Goal: Transaction & Acquisition: Purchase product/service

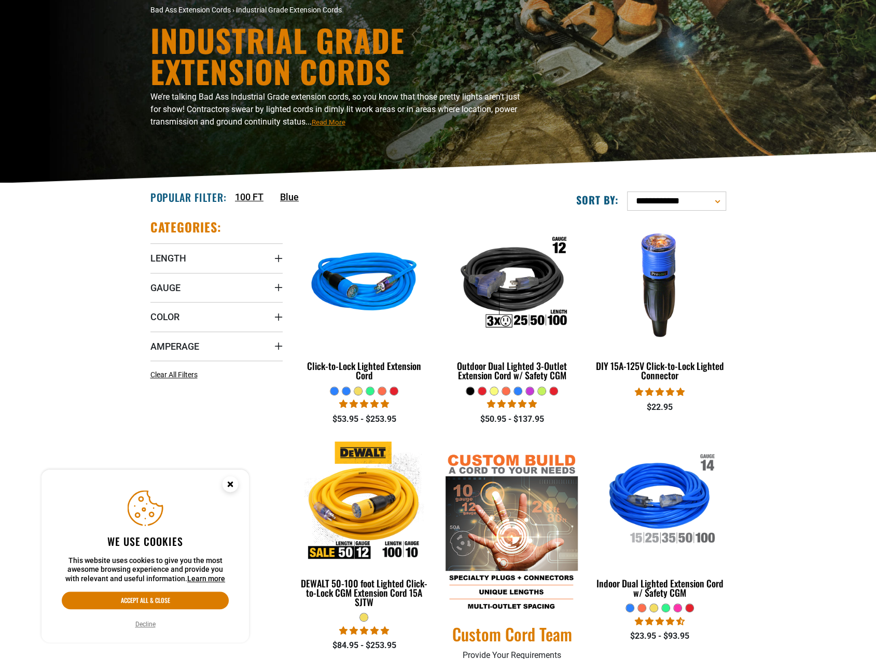
scroll to position [156, 0]
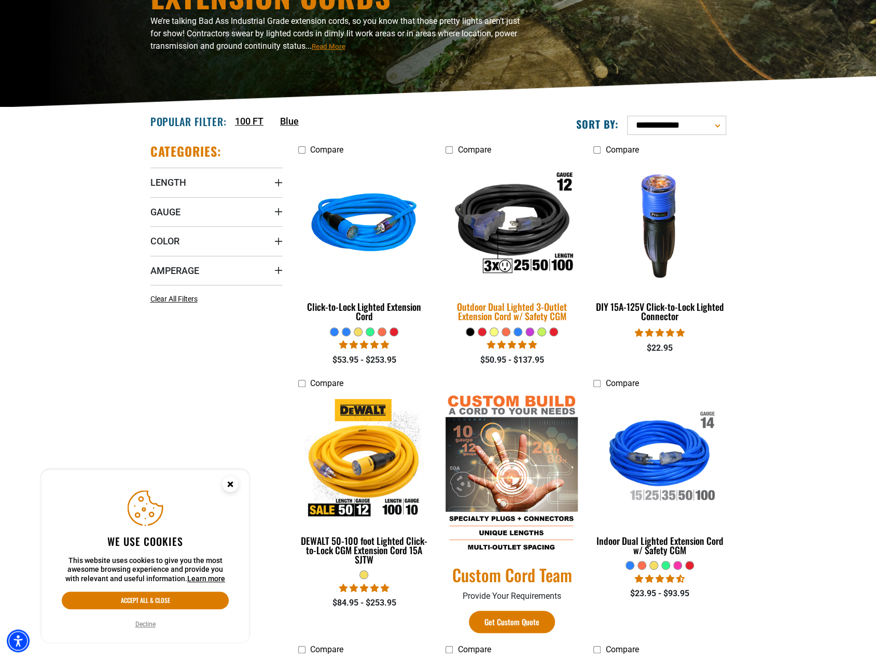
click at [543, 307] on div "Outdoor Dual Lighted 3-Outlet Extension Cord w/ Safety CGM" at bounding box center [512, 311] width 132 height 19
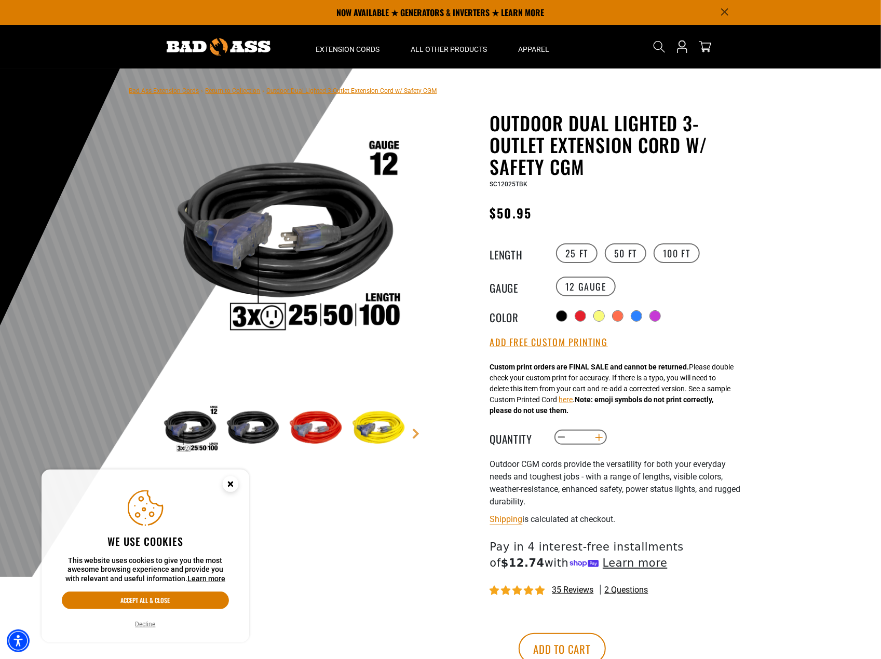
click at [600, 439] on button "Increase quantity for Outdoor Dual Lighted 3-Outlet Extension Cord w/ Safety CGM" at bounding box center [599, 438] width 16 height 18
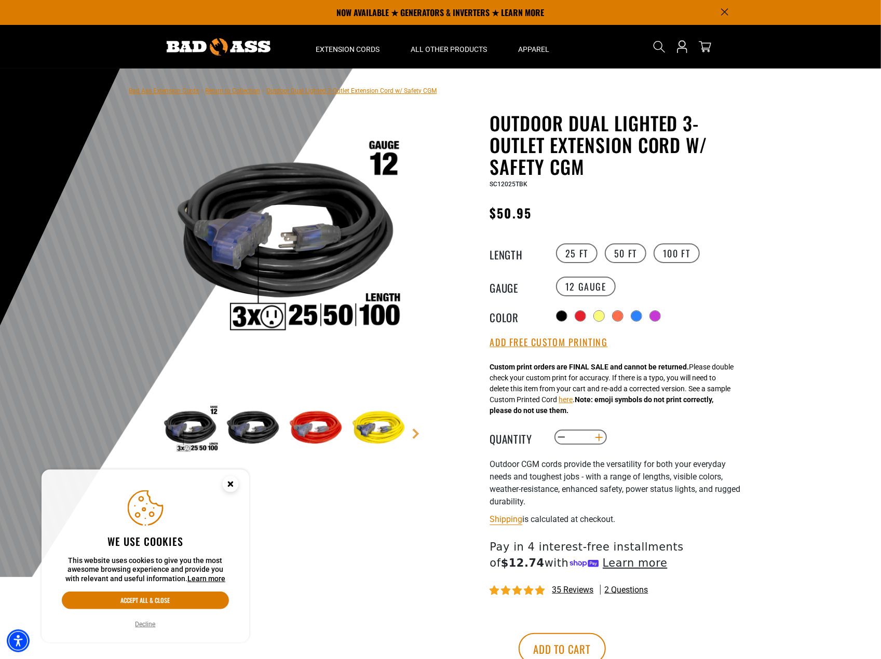
click at [600, 439] on button "Increase quantity for Outdoor Dual Lighted 3-Outlet Extension Cord w/ Safety CGM" at bounding box center [599, 438] width 16 height 18
click at [644, 428] on div "Outdoor Dual Lighted 3-Outlet Extension Cord w/ Safety CGM Outdoor Dual Lighted…" at bounding box center [617, 403] width 254 height 583
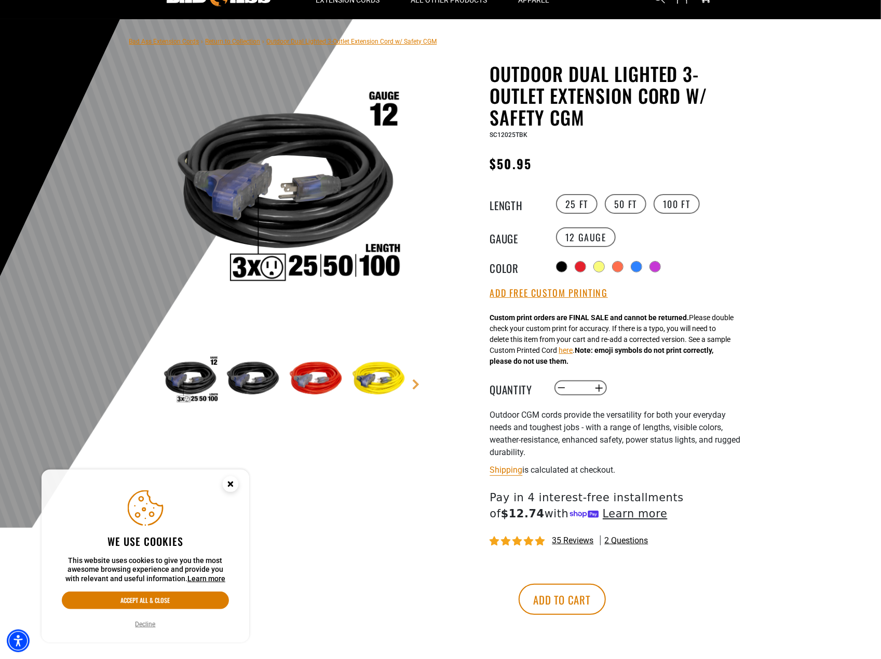
scroll to position [104, 0]
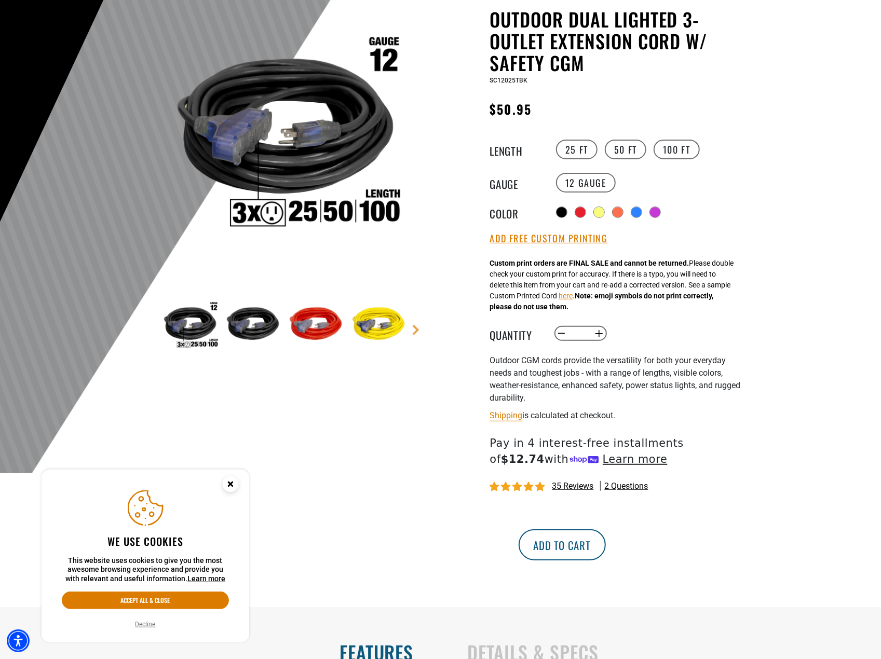
click at [606, 554] on button "Add to cart" at bounding box center [561, 544] width 87 height 31
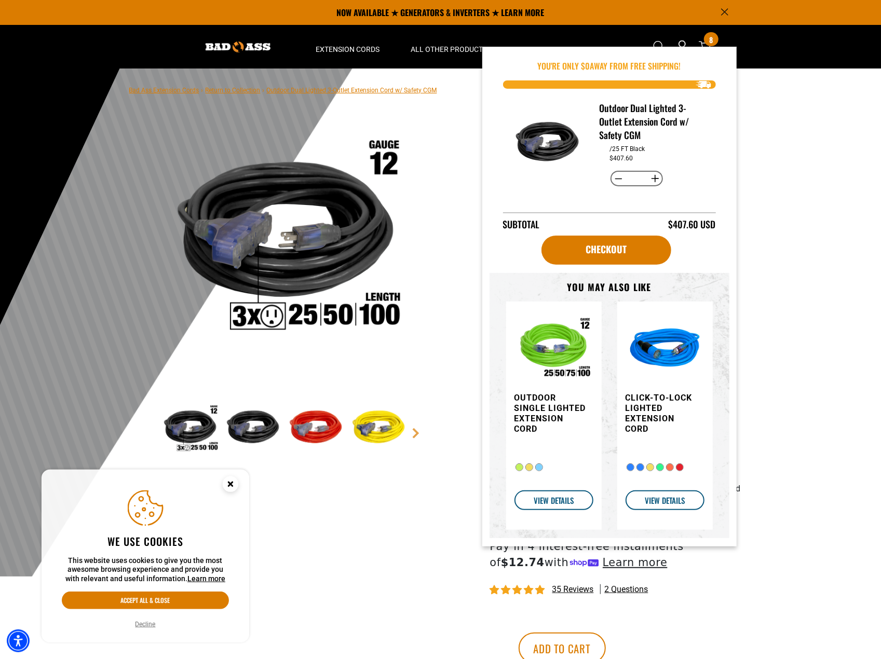
scroll to position [0, 0]
click at [457, 374] on div "Outdoor Dual Lighted 3-Outlet Extension Cord w/ Safety CGM Outdoor Dual Lighted…" at bounding box center [596, 411] width 296 height 599
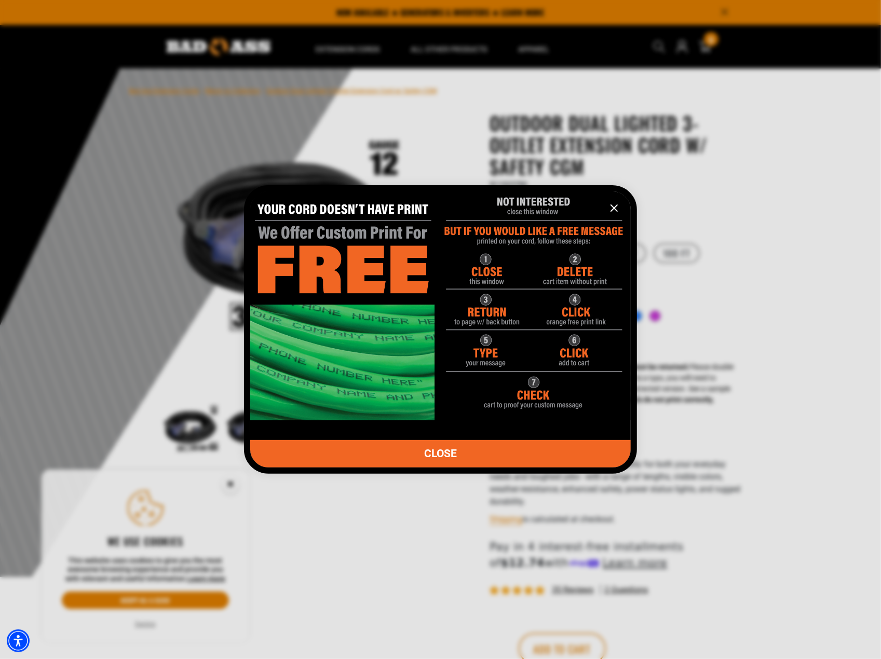
click at [612, 207] on icon "information" at bounding box center [614, 208] width 6 height 6
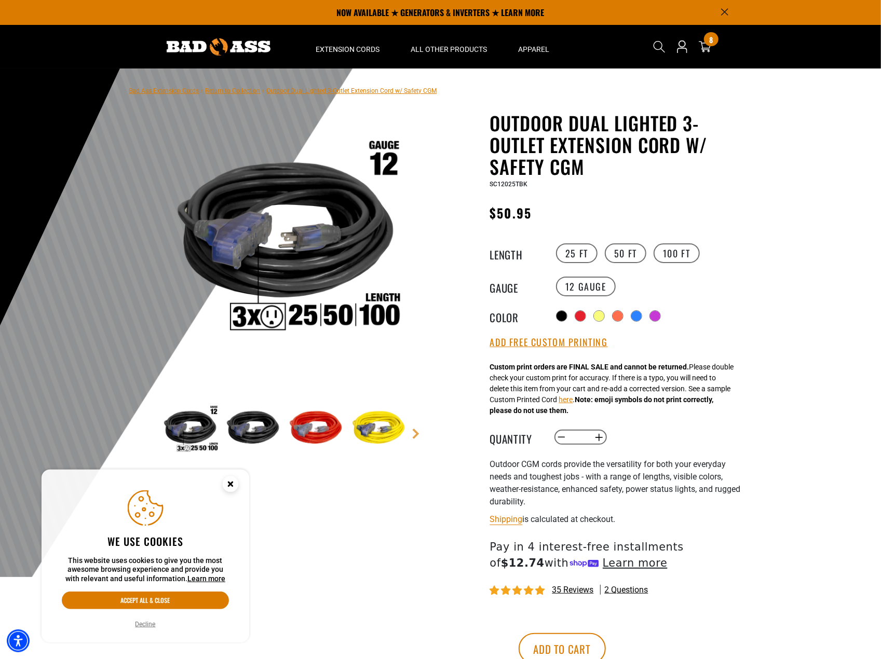
click at [623, 252] on label "50 FT" at bounding box center [626, 253] width 42 height 20
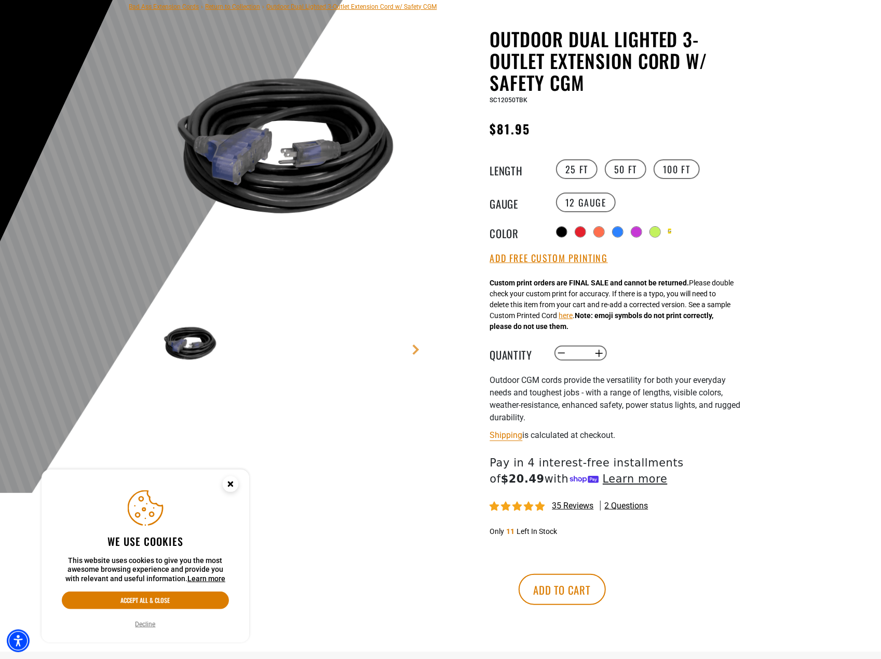
scroll to position [104, 0]
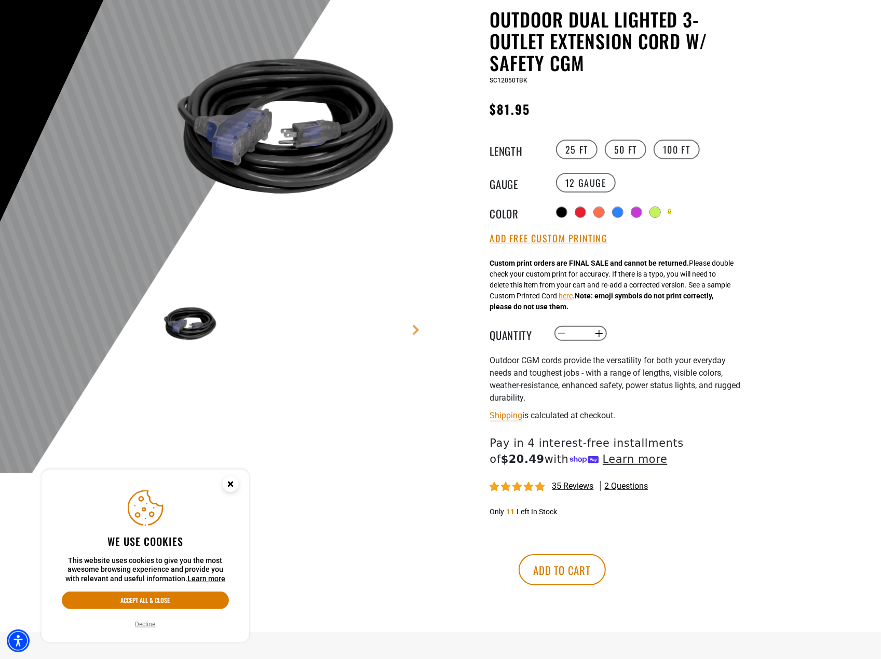
click at [560, 334] on button "Decrease quantity for Outdoor Dual Lighted 3-Outlet Extension Cord w/ Safety CGM" at bounding box center [561, 334] width 16 height 18
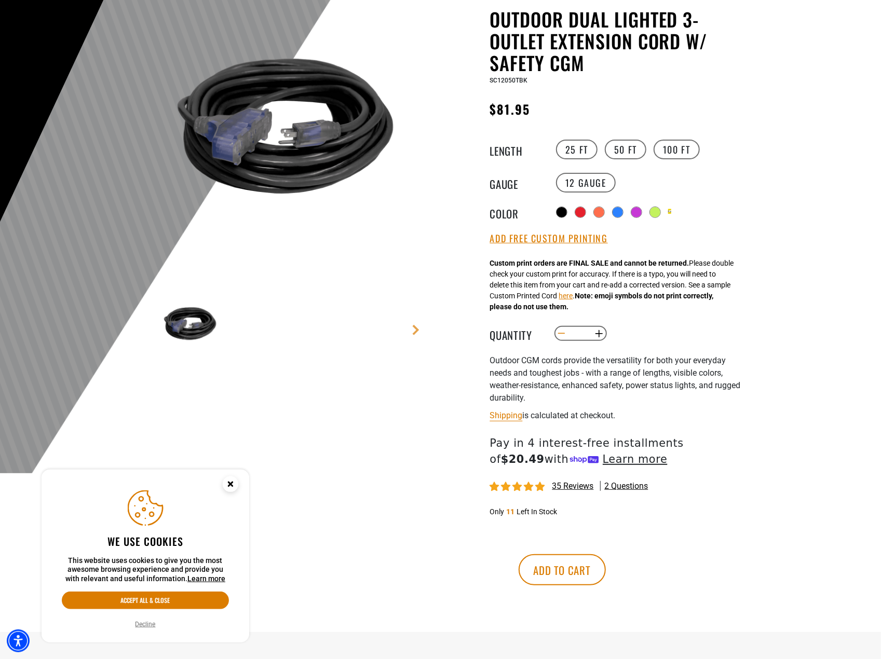
click at [560, 334] on button "Decrease quantity for Outdoor Dual Lighted 3-Outlet Extension Cord w/ Safety CGM" at bounding box center [561, 334] width 16 height 18
type input "*"
click at [606, 573] on button "Add to cart" at bounding box center [561, 569] width 87 height 31
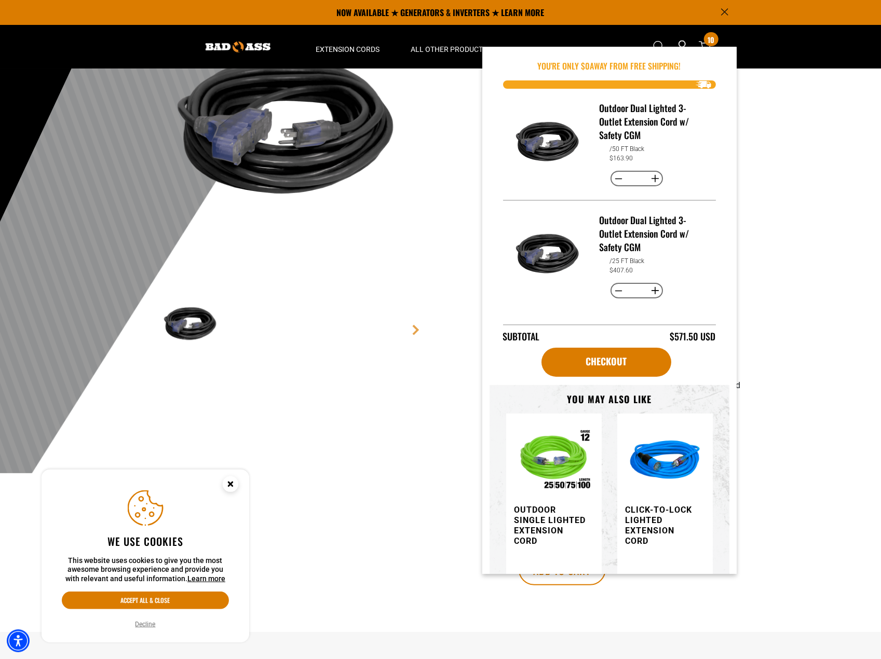
click at [778, 242] on div at bounding box center [440, 219] width 881 height 509
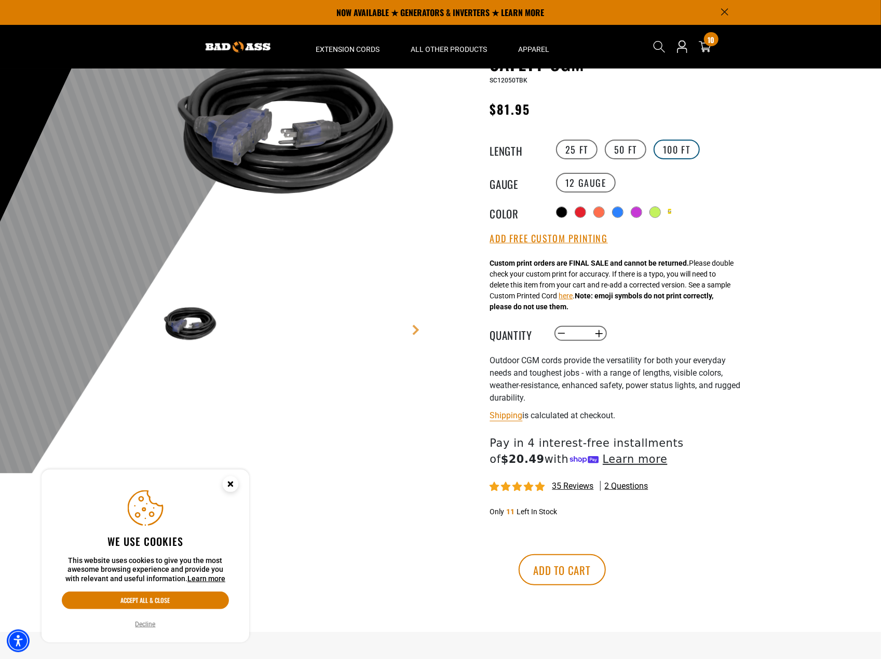
click at [669, 156] on label "100 FT" at bounding box center [676, 150] width 46 height 20
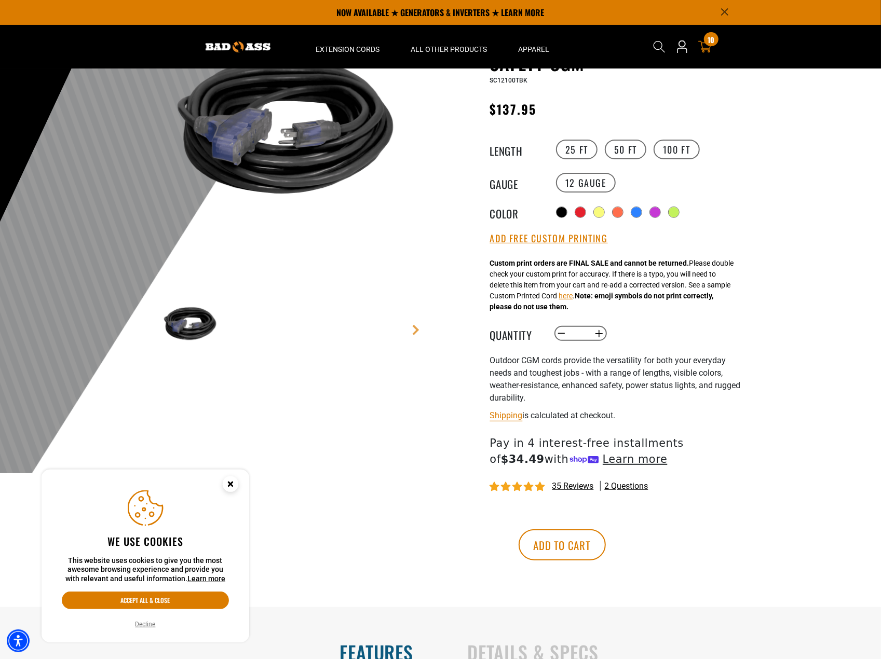
click at [704, 45] on icon "cart" at bounding box center [704, 46] width 13 height 13
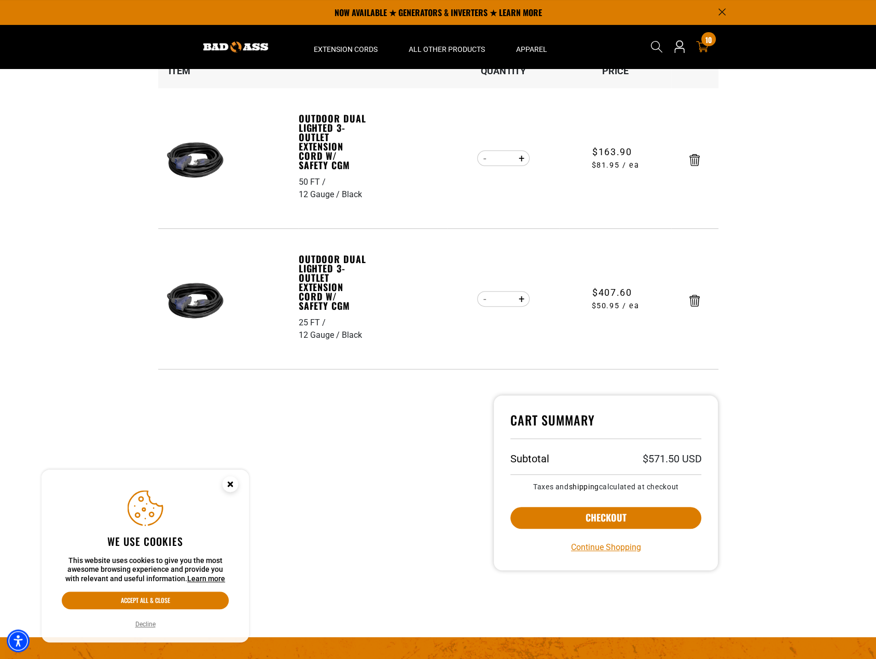
scroll to position [52, 0]
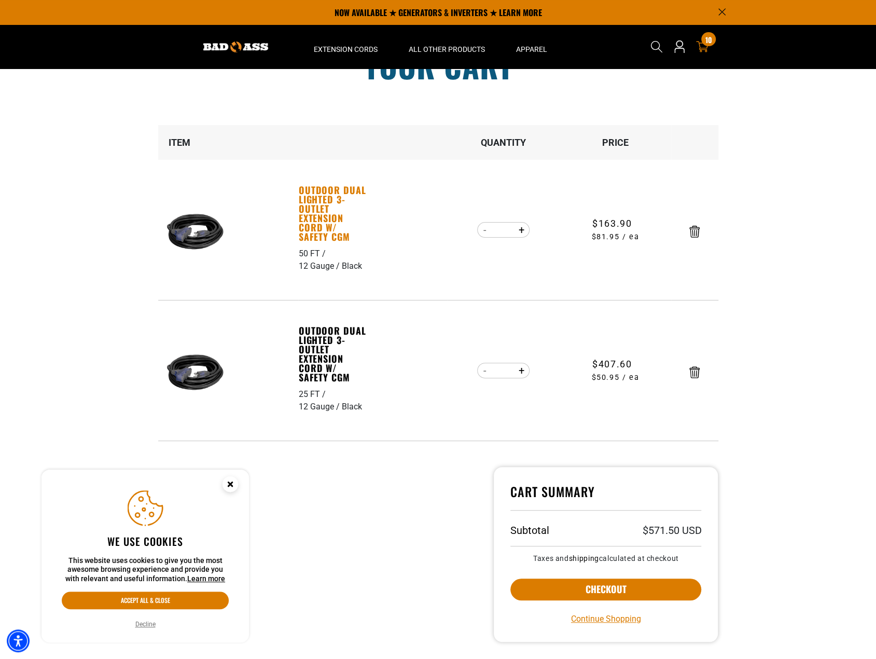
click at [318, 195] on link "Outdoor Dual Lighted 3-Outlet Extension Cord w/ Safety CGM" at bounding box center [335, 213] width 72 height 56
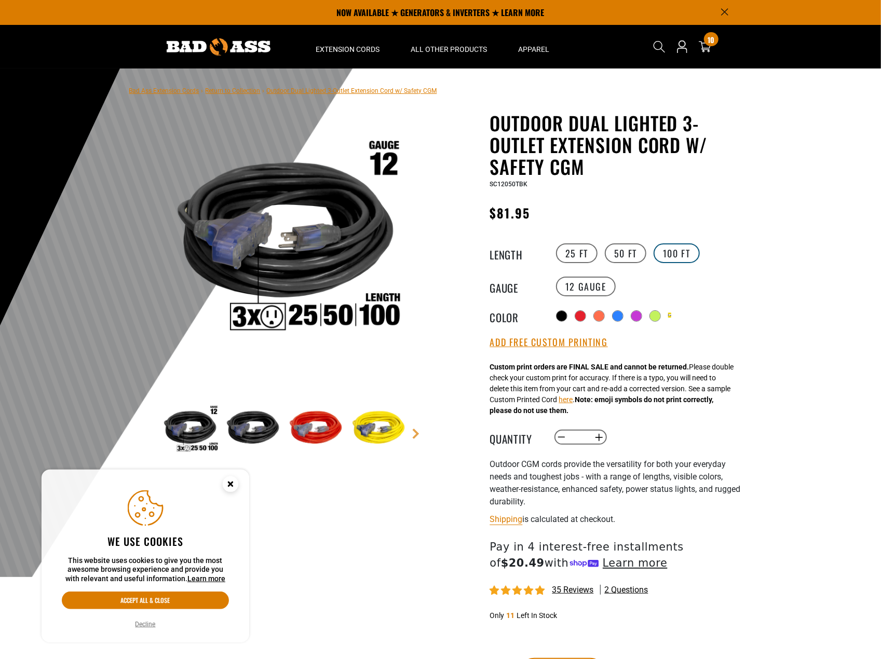
click at [673, 254] on label "100 FT" at bounding box center [676, 253] width 46 height 20
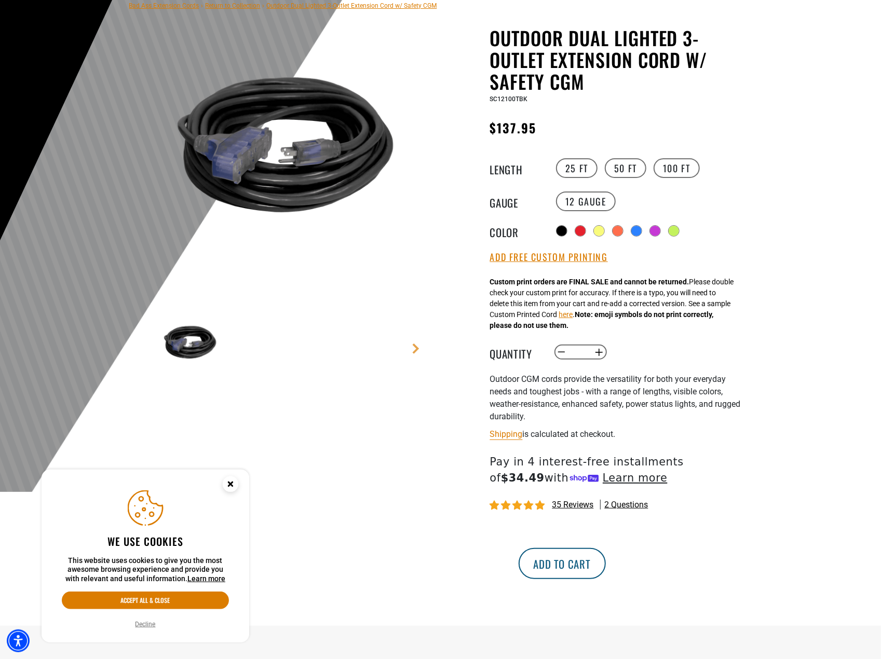
scroll to position [156, 0]
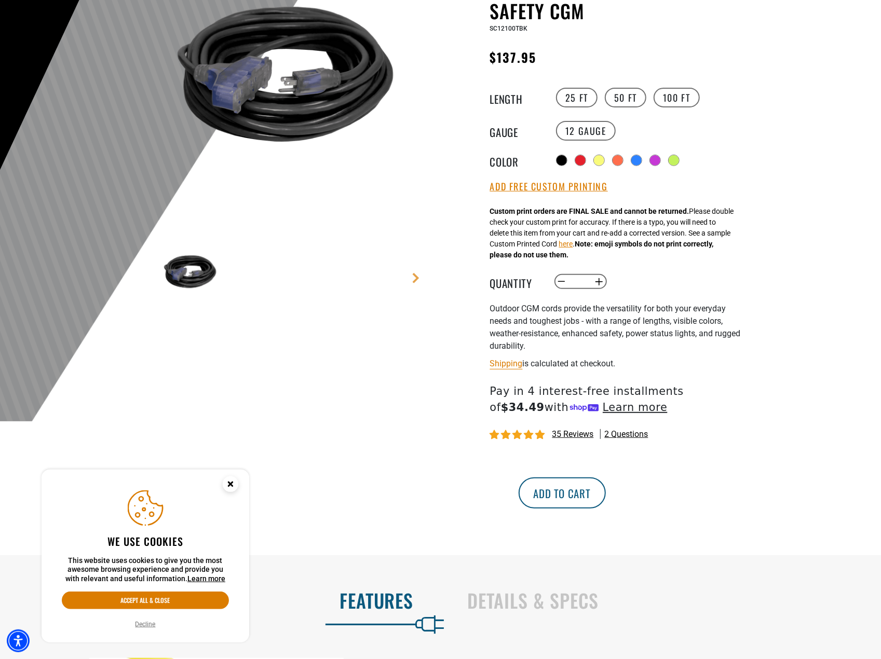
click at [606, 499] on button "Add to cart" at bounding box center [561, 492] width 87 height 31
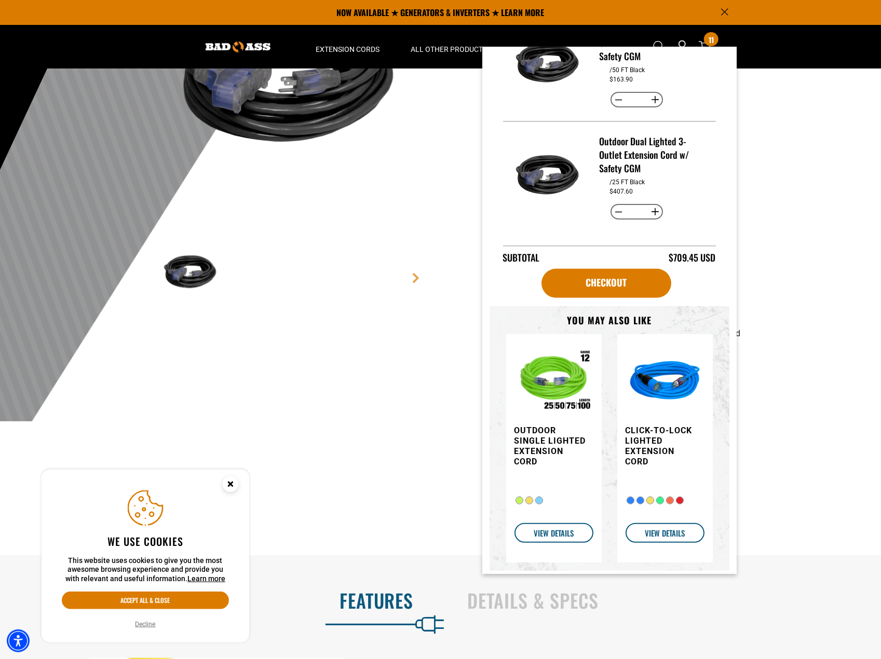
scroll to position [149, 0]
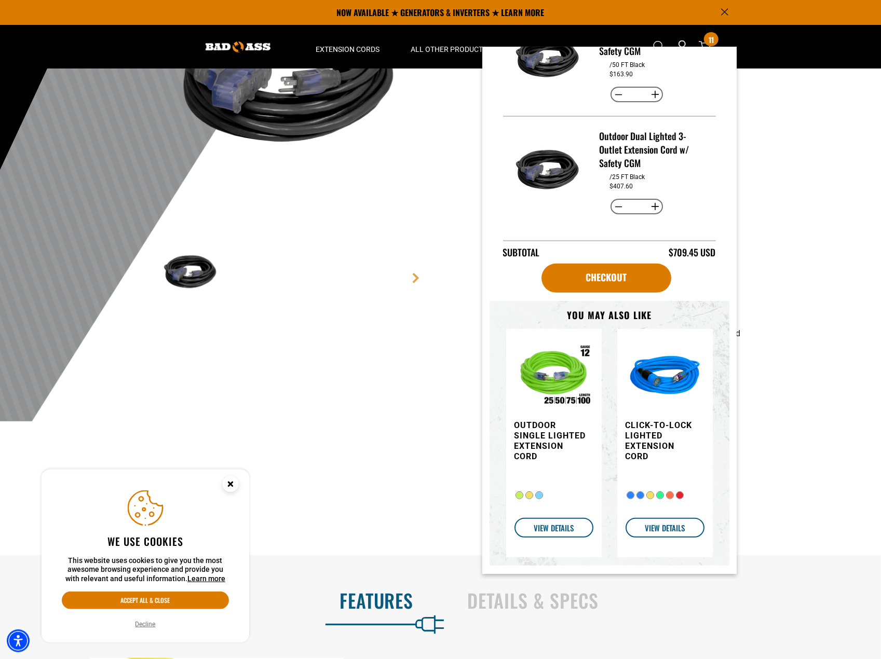
click at [541, 426] on h3 "Outdoor Single Lighted Extension Cord" at bounding box center [550, 441] width 73 height 42
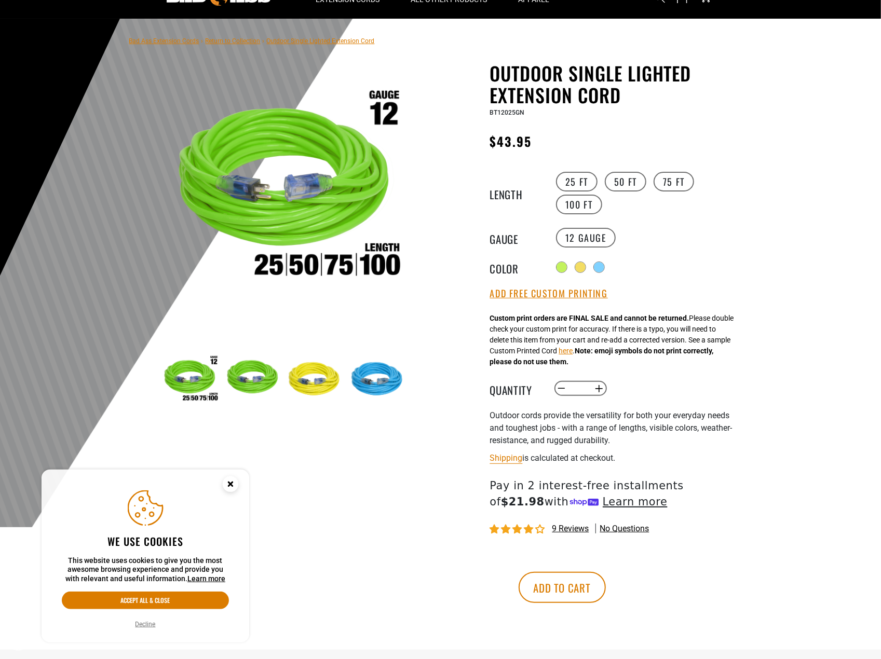
scroll to position [52, 0]
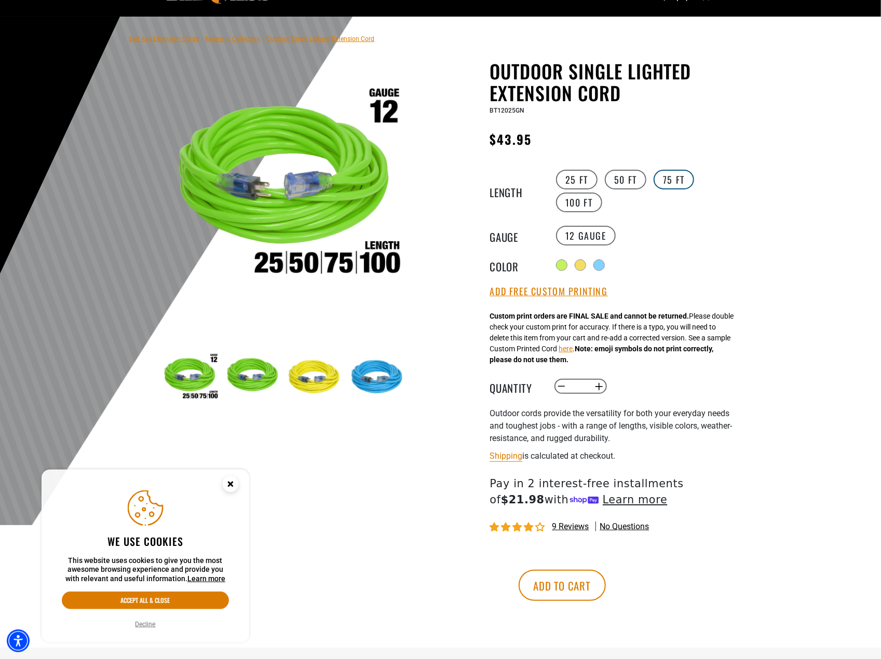
click at [679, 175] on label "75 FT" at bounding box center [673, 180] width 40 height 20
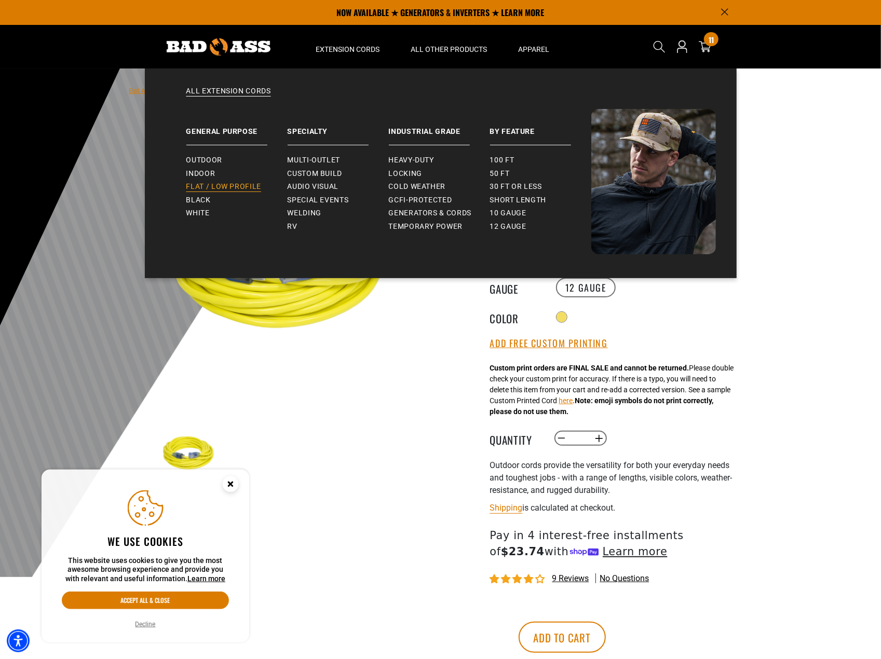
click at [224, 190] on span "Flat / Low Profile" at bounding box center [223, 186] width 75 height 9
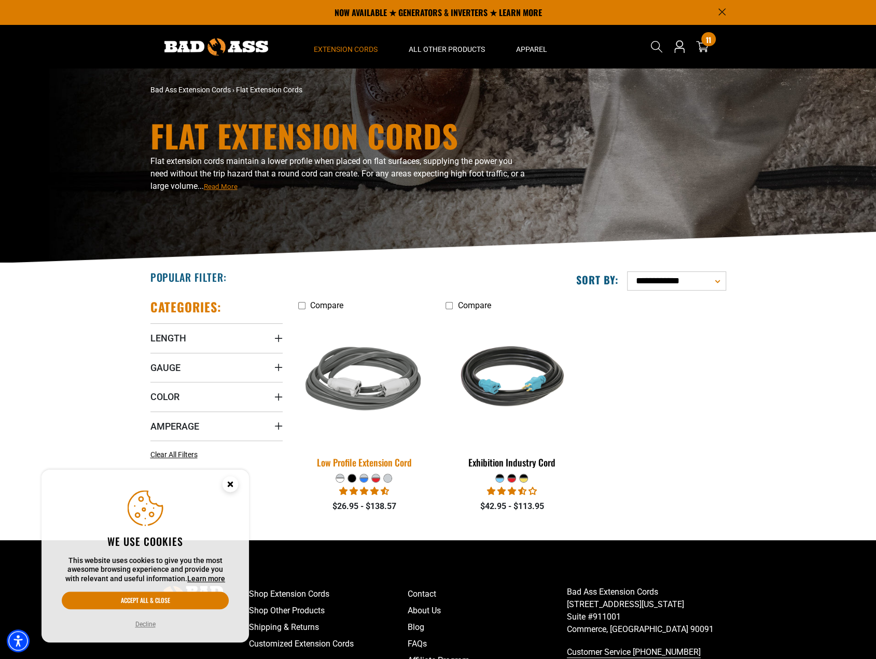
click at [367, 393] on img at bounding box center [364, 380] width 145 height 133
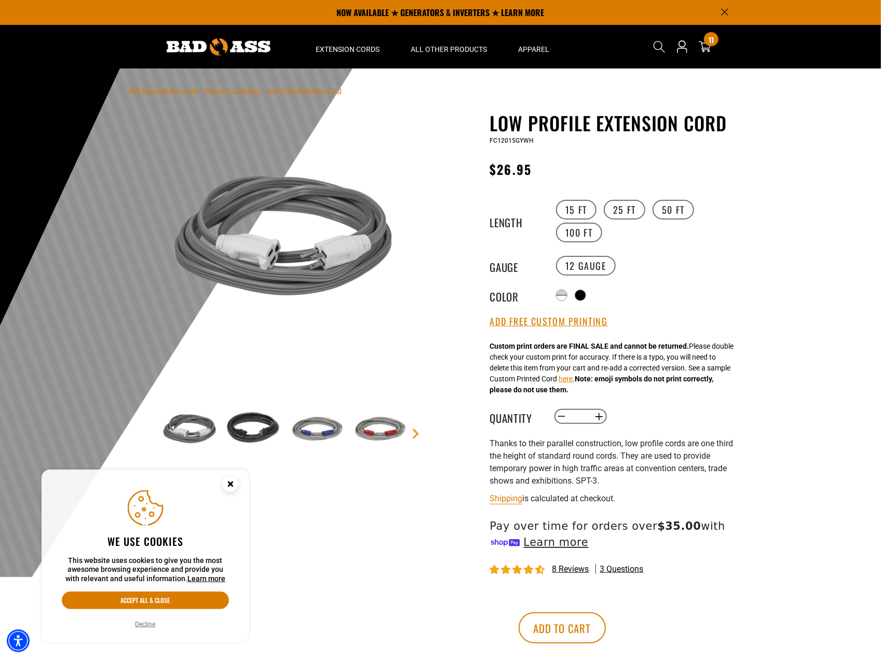
click at [236, 423] on img at bounding box center [253, 430] width 60 height 60
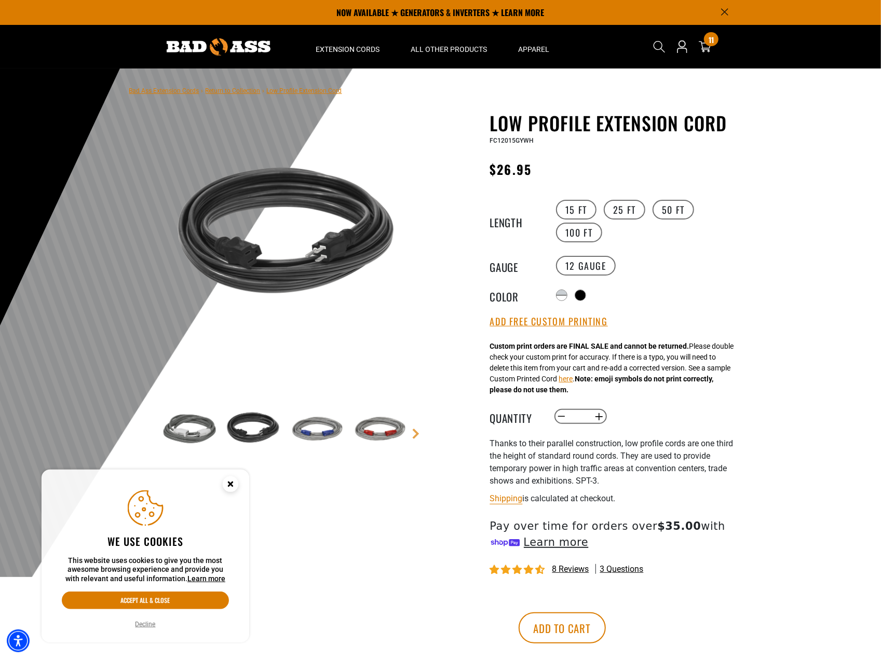
click at [244, 434] on img at bounding box center [253, 430] width 60 height 60
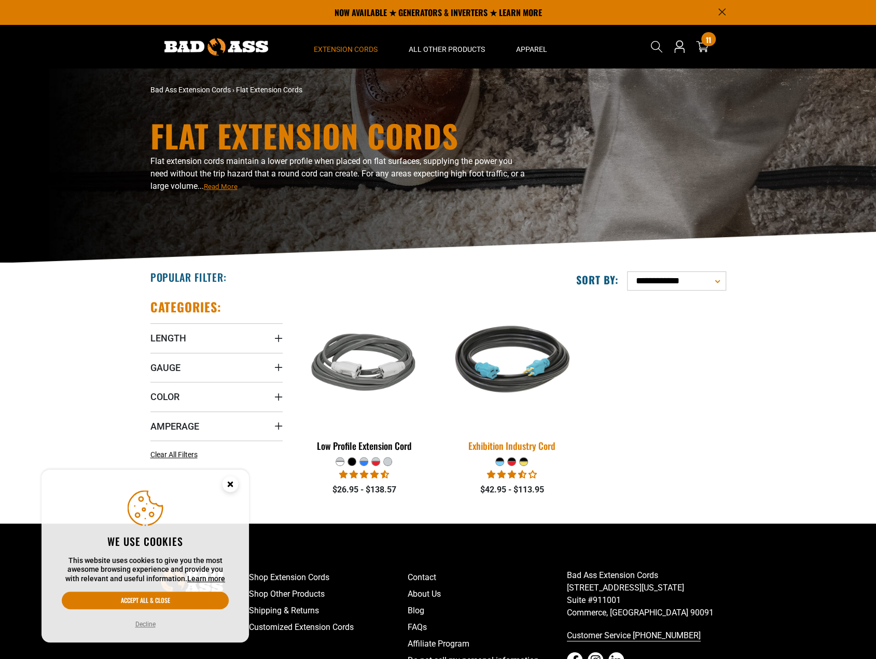
click at [508, 376] on img at bounding box center [512, 363] width 145 height 133
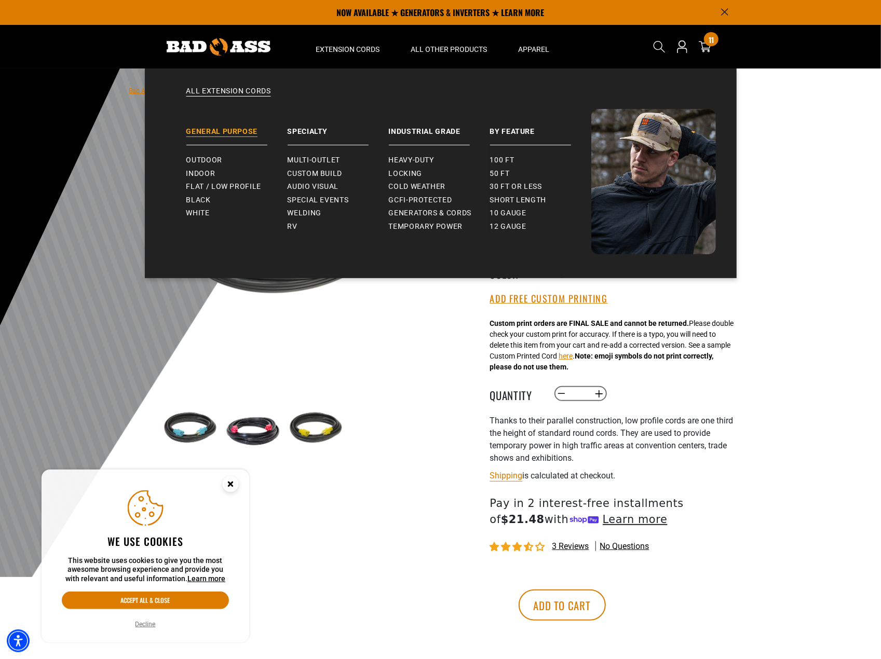
click at [220, 133] on link "General Purpose" at bounding box center [236, 127] width 101 height 36
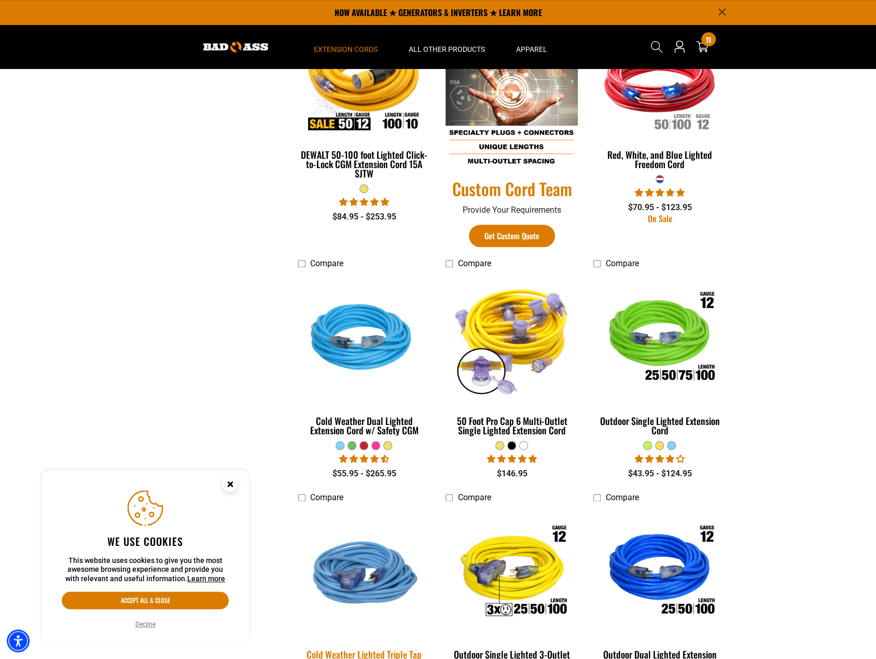
scroll to position [534, 0]
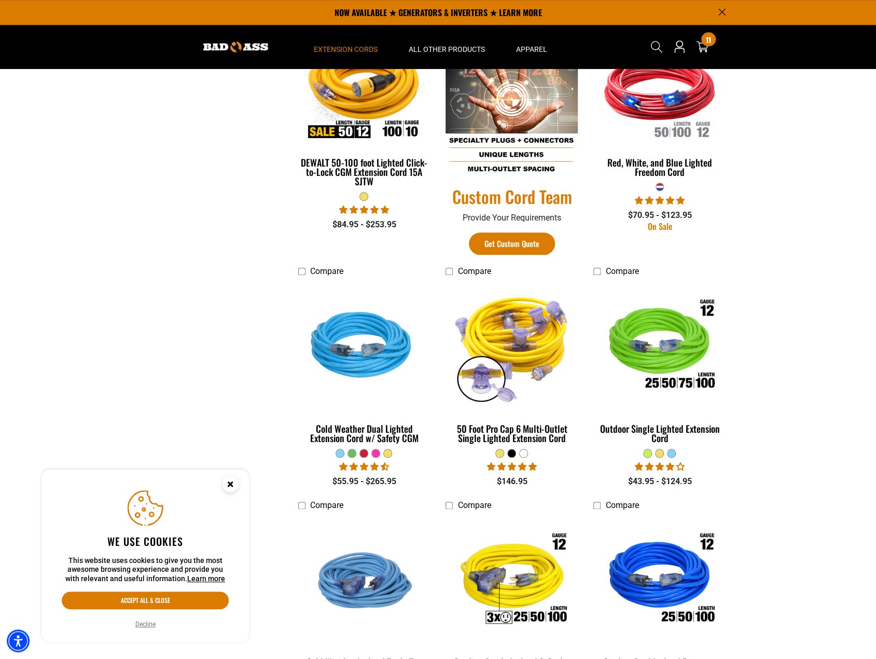
click at [514, 454] on div at bounding box center [512, 453] width 8 height 8
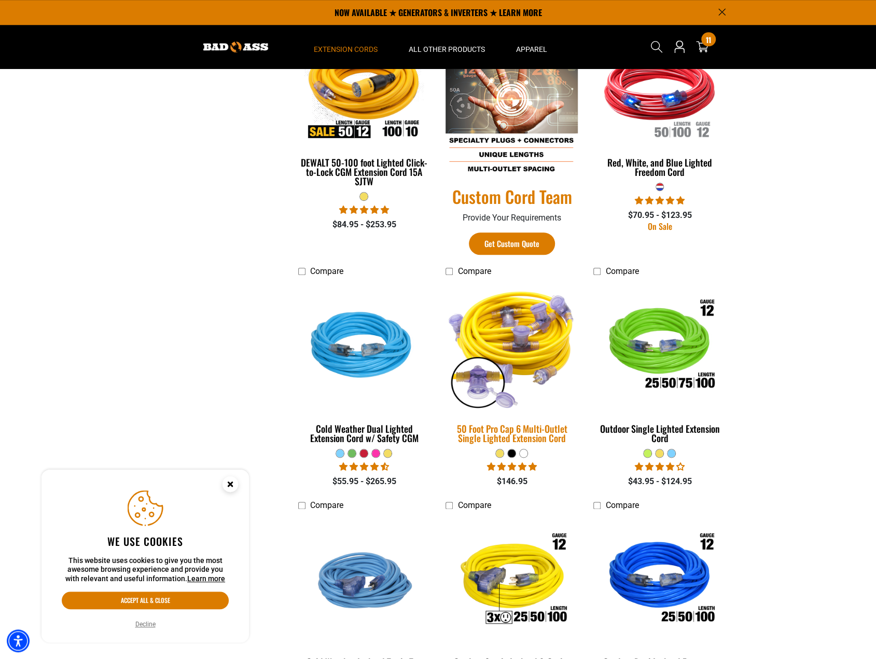
click at [520, 432] on div "50 Foot Pro Cap 6 Multi-Outlet Single Lighted Extension Cord" at bounding box center [512, 433] width 132 height 19
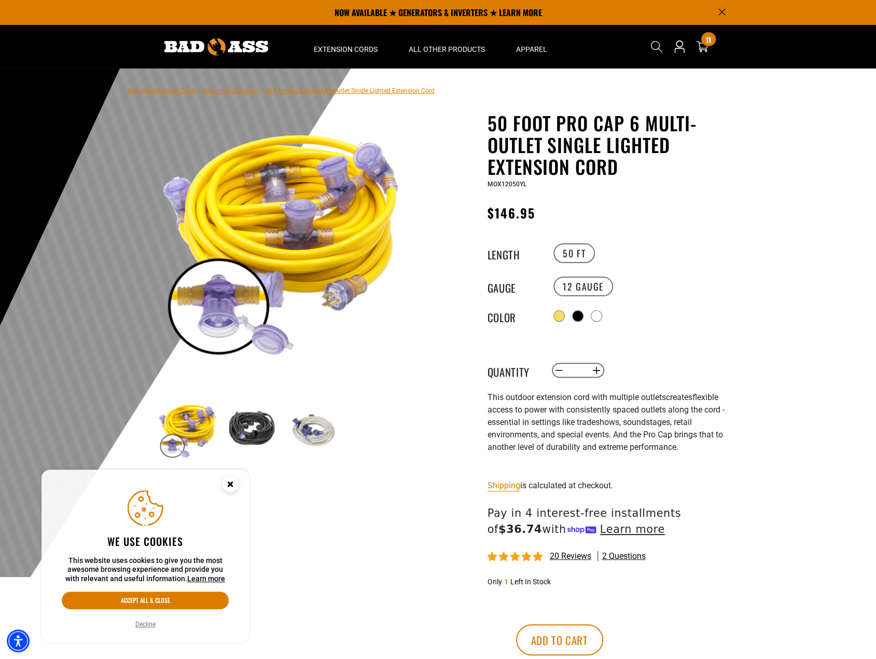
click at [255, 424] on img at bounding box center [251, 430] width 60 height 60
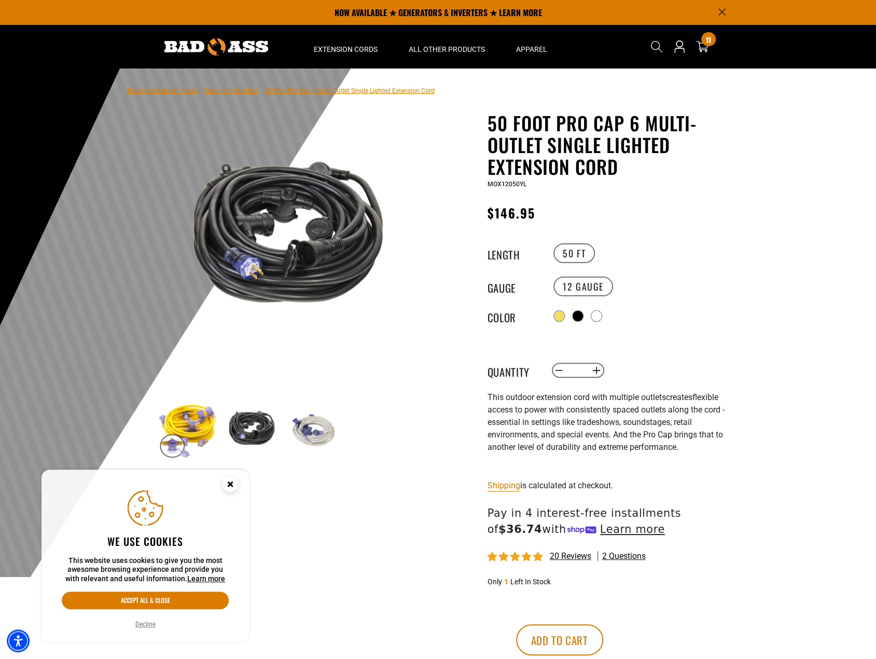
click at [321, 223] on img at bounding box center [283, 239] width 250 height 250
click at [307, 256] on img at bounding box center [283, 239] width 250 height 250
click at [308, 424] on img at bounding box center [313, 430] width 60 height 60
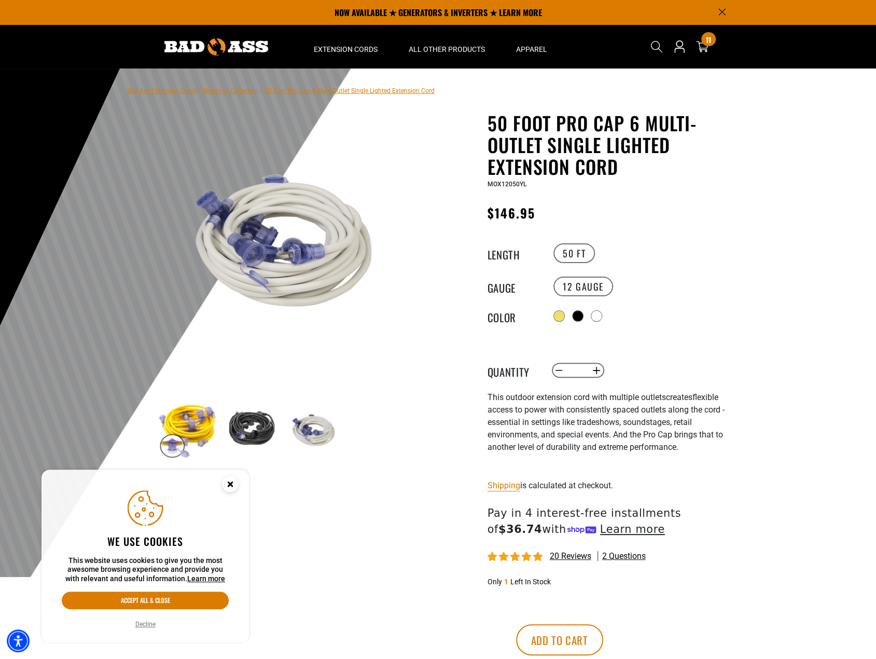
click at [253, 421] on img at bounding box center [251, 430] width 60 height 60
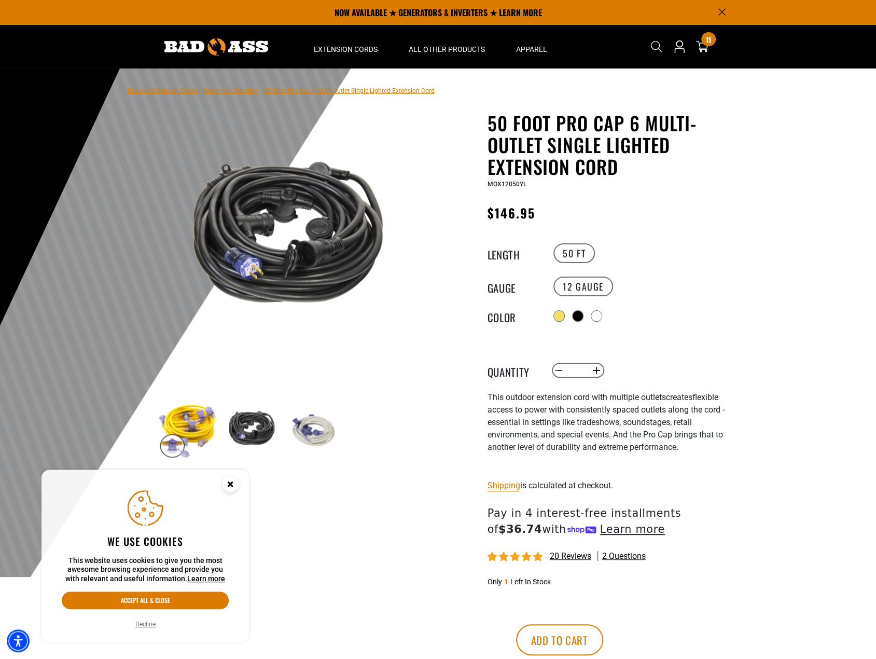
click at [698, 35] on div "11 11 items" at bounding box center [702, 47] width 17 height 36
click at [703, 43] on div "11 11 items" at bounding box center [709, 39] width 14 height 14
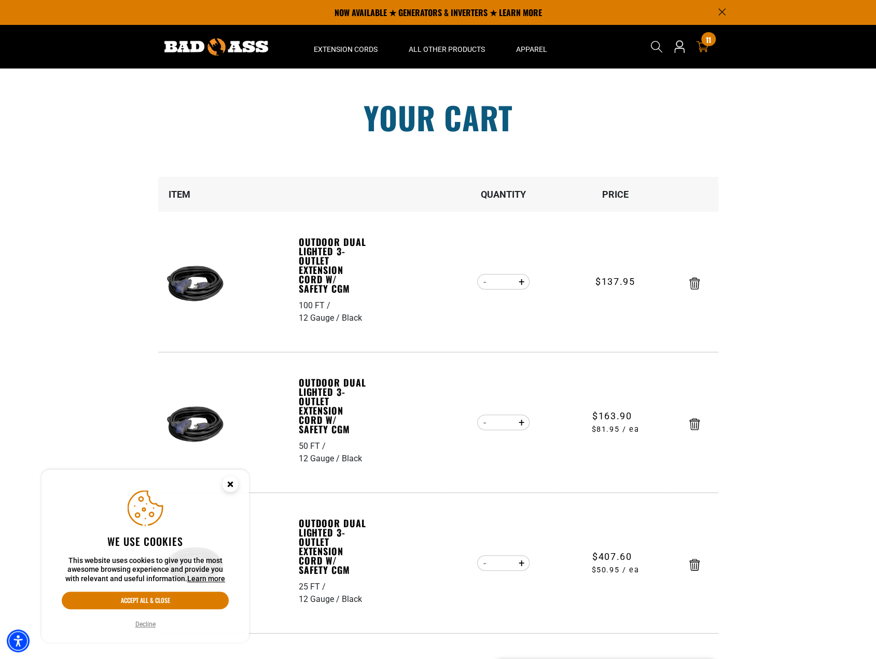
click at [775, 172] on section "Your cart Your cart is empty Continue Shopping Item Quantity Price 100 FT 12 Ga…" at bounding box center [438, 484] width 876 height 832
